Goal: Find specific page/section: Find specific page/section

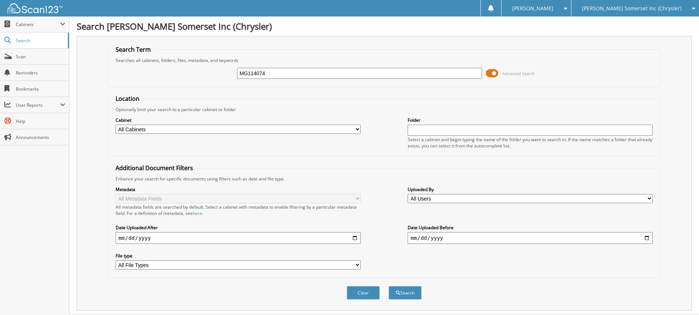
type input "MG114074"
click at [389, 286] on button "Search" at bounding box center [405, 293] width 33 height 14
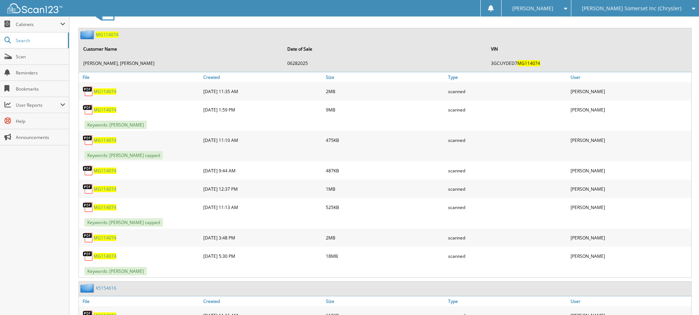
scroll to position [367, 0]
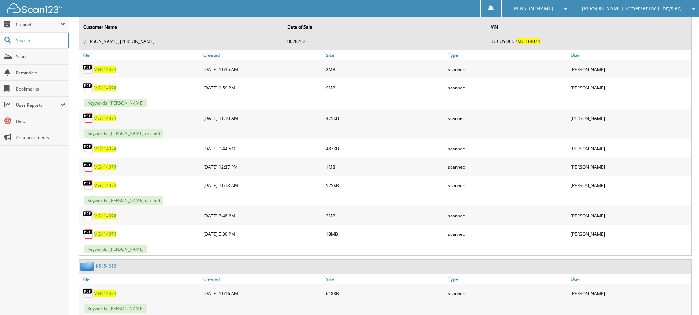
click at [108, 216] on span "MG114074" at bounding box center [105, 216] width 23 height 6
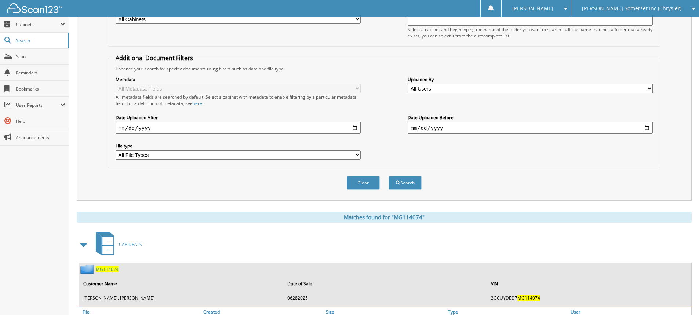
scroll to position [0, 0]
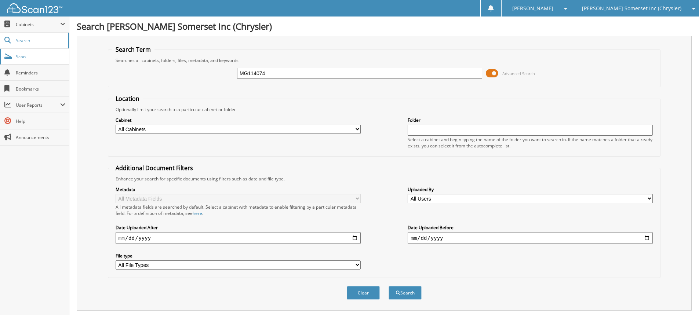
click at [33, 59] on span "Scan" at bounding box center [41, 57] width 50 height 6
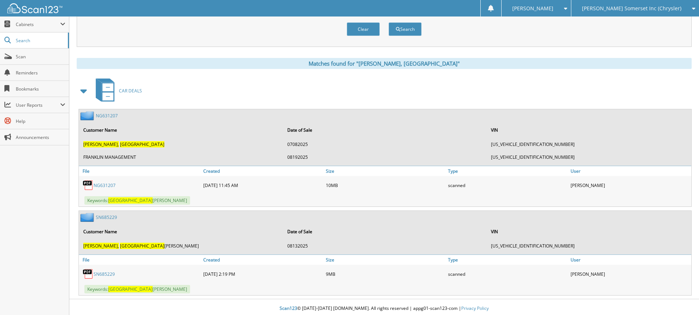
scroll to position [267, 0]
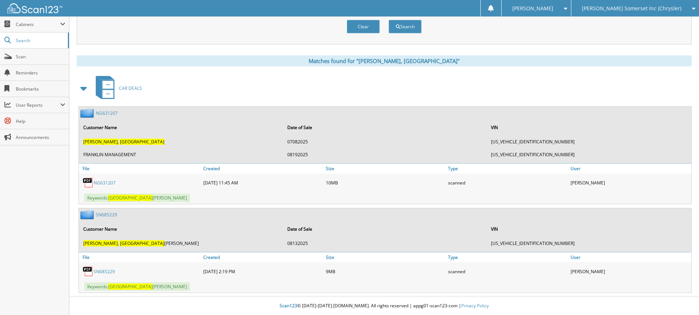
click at [108, 187] on div "NG631207" at bounding box center [140, 182] width 123 height 15
click at [108, 182] on link "NG631207" at bounding box center [105, 183] width 22 height 6
click at [30, 57] on span "Scan" at bounding box center [41, 57] width 50 height 6
